Goal: Task Accomplishment & Management: Use online tool/utility

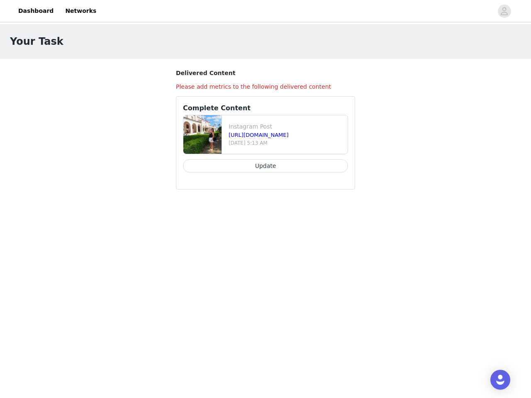
click at [265, 99] on div "Complete Content Instagram Post [URL][DOMAIN_NAME] [DATE] 5:13 AM Update" at bounding box center [265, 142] width 179 height 93
click at [265, 11] on div at bounding box center [296, 11] width 391 height 19
click at [504, 11] on icon "avatar" at bounding box center [504, 11] width 8 height 13
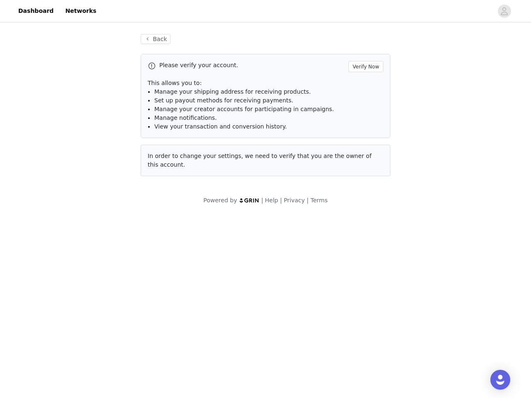
click at [265, 166] on div "In order to change your settings, we need to verify that you are the owner of t…" at bounding box center [266, 161] width 250 height 32
click at [500, 380] on img "Open Intercom Messenger" at bounding box center [500, 380] width 10 height 10
